Goal: Communication & Community: Participate in discussion

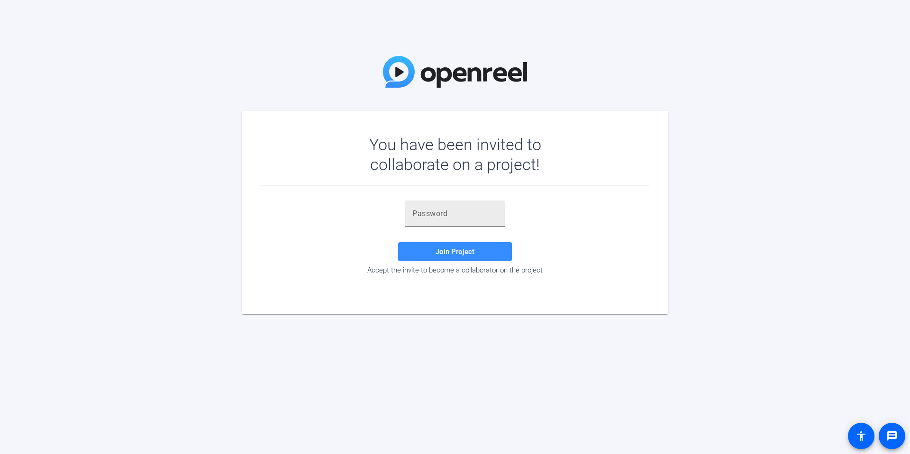
click at [451, 218] on input "text" at bounding box center [454, 213] width 85 height 11
type input "=x_tja"
click at [470, 254] on span "Join Project" at bounding box center [454, 251] width 39 height 9
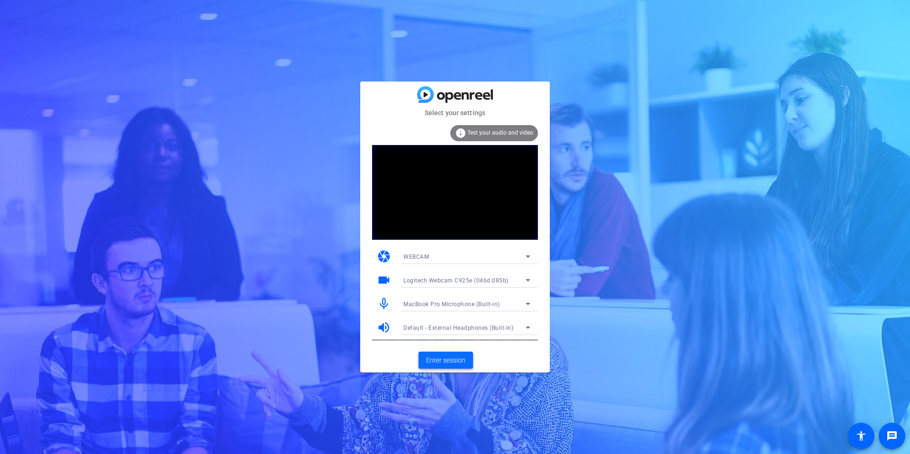
click at [447, 362] on span "Enter session" at bounding box center [445, 360] width 39 height 10
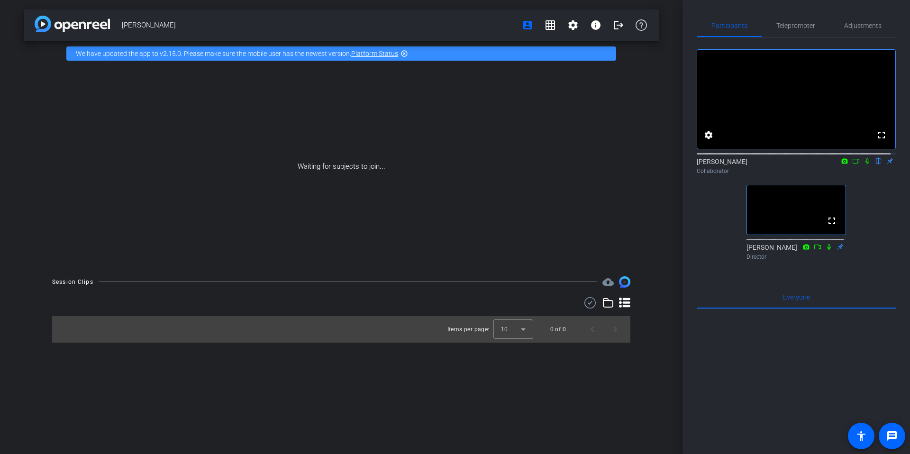
click at [863, 164] on icon at bounding box center [867, 161] width 8 height 7
click at [573, 24] on mat-icon "settings" at bounding box center [572, 24] width 11 height 11
click at [799, 27] on div at bounding box center [455, 227] width 910 height 454
click at [731, 28] on span "Participants" at bounding box center [729, 25] width 36 height 7
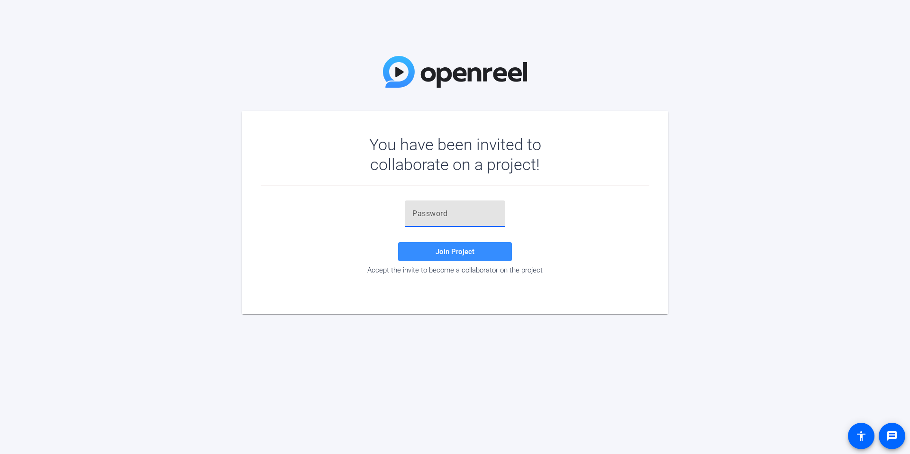
click at [468, 217] on input "text" at bounding box center [454, 213] width 85 height 11
type input "=x_tja"
click at [454, 252] on span "Join Project" at bounding box center [454, 251] width 39 height 9
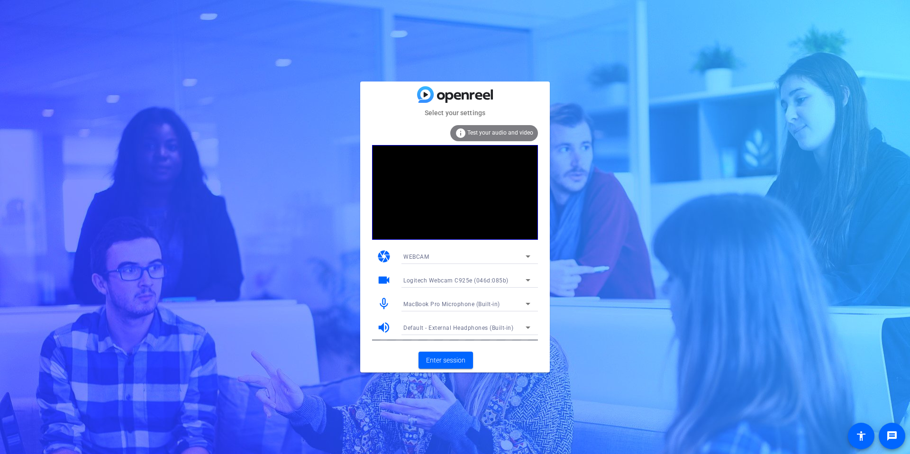
click at [450, 274] on div "Logitech Webcam C925e (046d:085b)" at bounding box center [464, 280] width 122 height 12
click at [449, 303] on span "Logitech Webcam C925e (046d:085b)" at bounding box center [454, 298] width 103 height 11
click at [453, 360] on span "Enter session" at bounding box center [445, 360] width 39 height 10
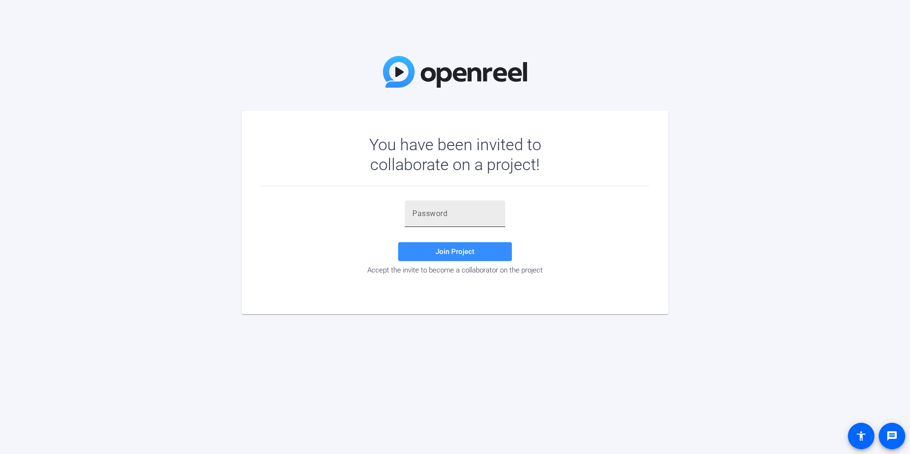
click at [459, 216] on input "text" at bounding box center [454, 213] width 85 height 11
type input "=x_tja"
click at [467, 254] on span "Join Project" at bounding box center [454, 251] width 39 height 9
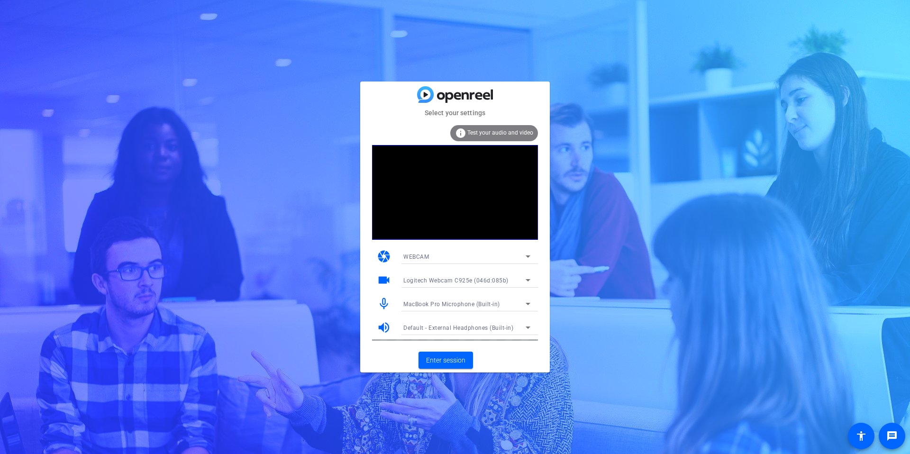
click at [489, 279] on span "Logitech Webcam C925e (046d:085b)" at bounding box center [455, 280] width 105 height 7
click at [477, 296] on span "Logitech Webcam C925e (046d:085b)" at bounding box center [454, 298] width 103 height 11
click at [472, 306] on span "MacBook Pro Microphone (Built-in)" at bounding box center [451, 304] width 97 height 7
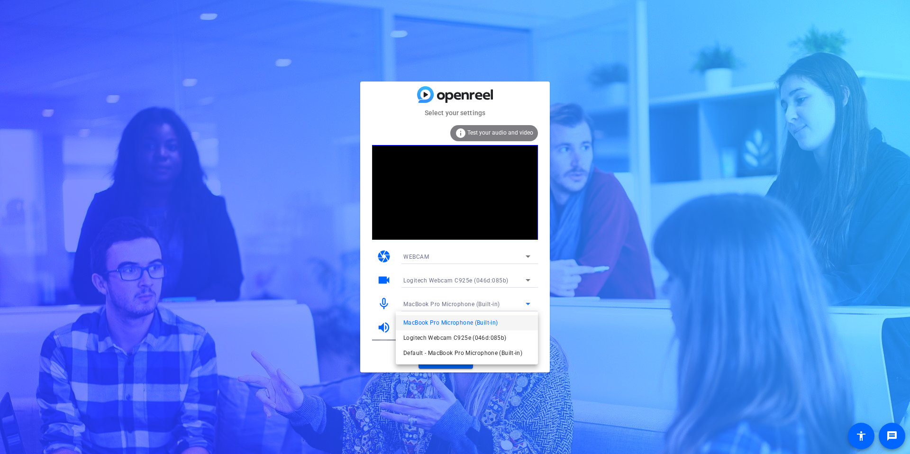
click at [457, 338] on span "Logitech Webcam C925e (046d:085b)" at bounding box center [454, 337] width 103 height 11
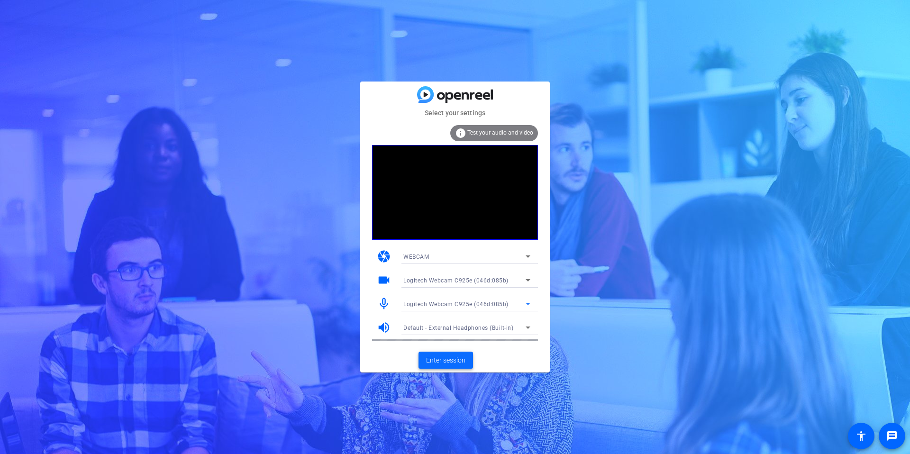
click at [453, 361] on span "Enter session" at bounding box center [445, 360] width 39 height 10
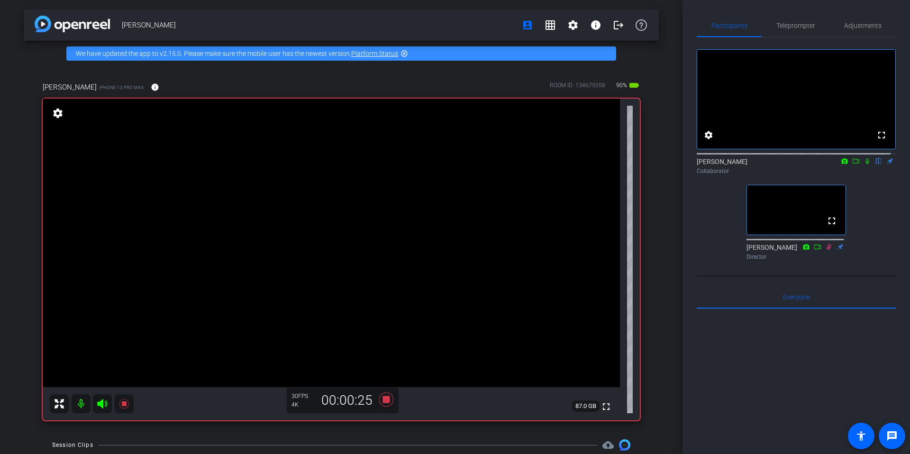
click at [865, 164] on icon at bounding box center [867, 161] width 4 height 6
click at [863, 164] on icon at bounding box center [867, 161] width 8 height 7
click at [865, 164] on icon at bounding box center [867, 161] width 5 height 6
click at [865, 164] on icon at bounding box center [867, 161] width 4 height 6
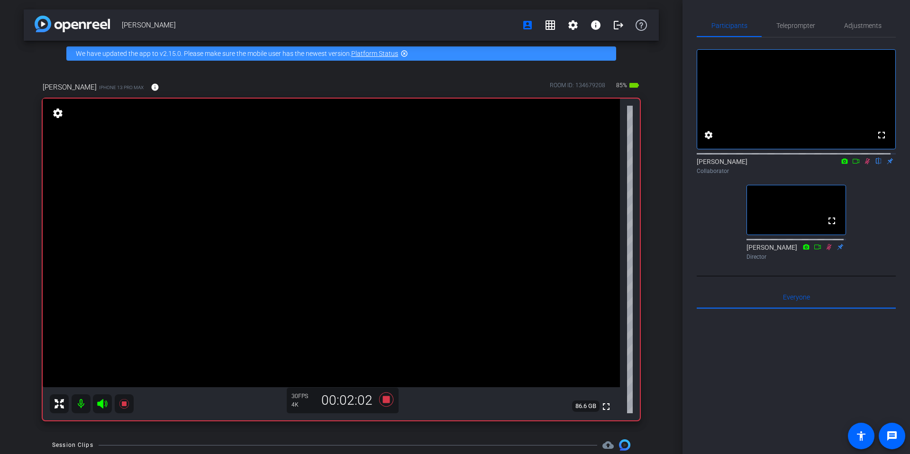
click at [865, 164] on icon at bounding box center [867, 161] width 5 height 6
click at [865, 164] on icon at bounding box center [867, 161] width 4 height 6
click at [865, 164] on icon at bounding box center [867, 161] width 5 height 6
click at [863, 164] on icon at bounding box center [867, 161] width 8 height 7
click at [865, 164] on icon at bounding box center [867, 161] width 5 height 6
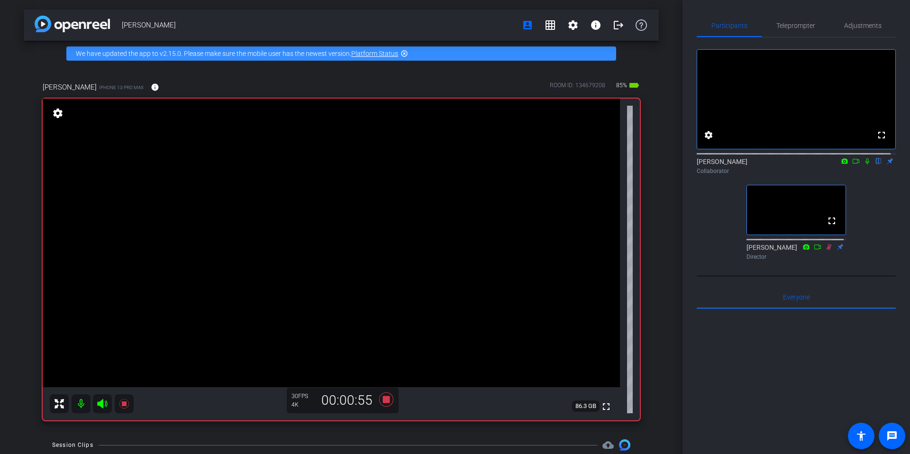
click at [863, 164] on icon at bounding box center [867, 161] width 8 height 7
click at [865, 164] on icon at bounding box center [867, 161] width 4 height 6
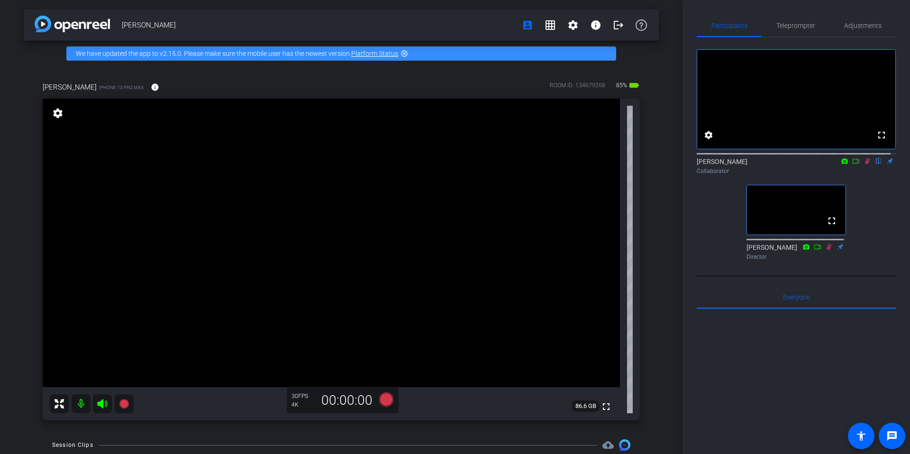
click at [865, 164] on icon at bounding box center [867, 161] width 5 height 6
